Goal: Information Seeking & Learning: Learn about a topic

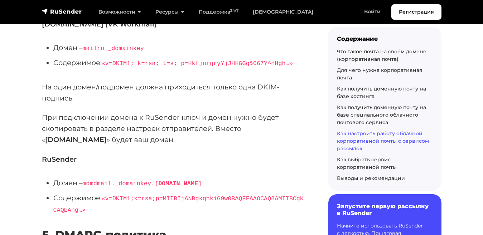
scroll to position [9446, 0]
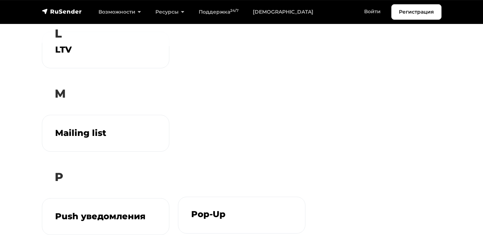
scroll to position [657, 0]
